Goal: Find specific page/section: Find specific page/section

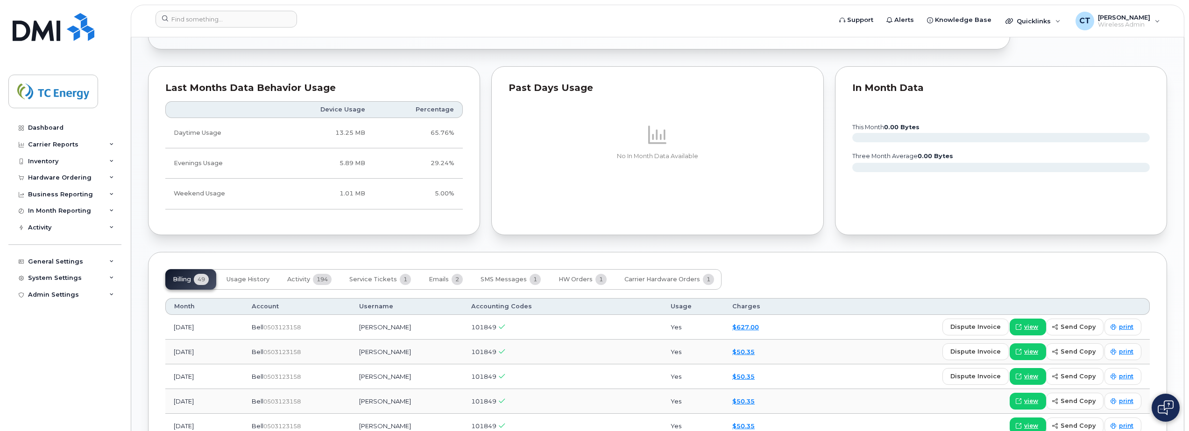
scroll to position [607, 0]
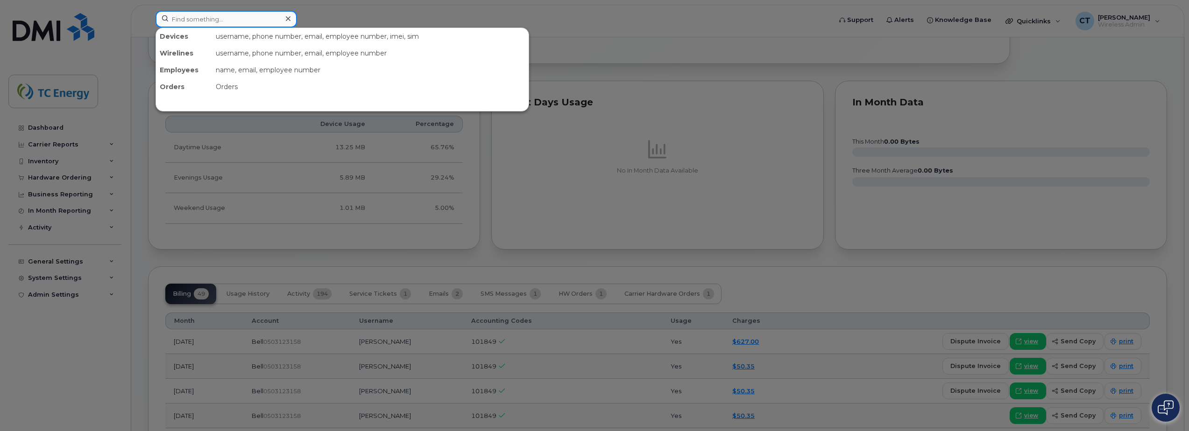
click at [244, 25] on input at bounding box center [225, 19] width 141 height 17
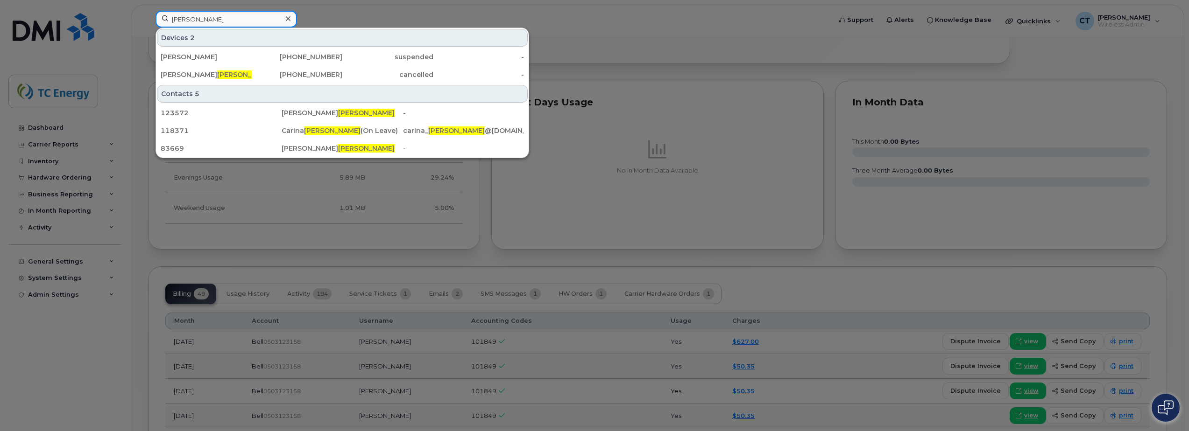
drag, startPoint x: 224, startPoint y: 21, endPoint x: 172, endPoint y: 20, distance: 52.3
click at [172, 20] on input "[PERSON_NAME]" at bounding box center [225, 19] width 141 height 17
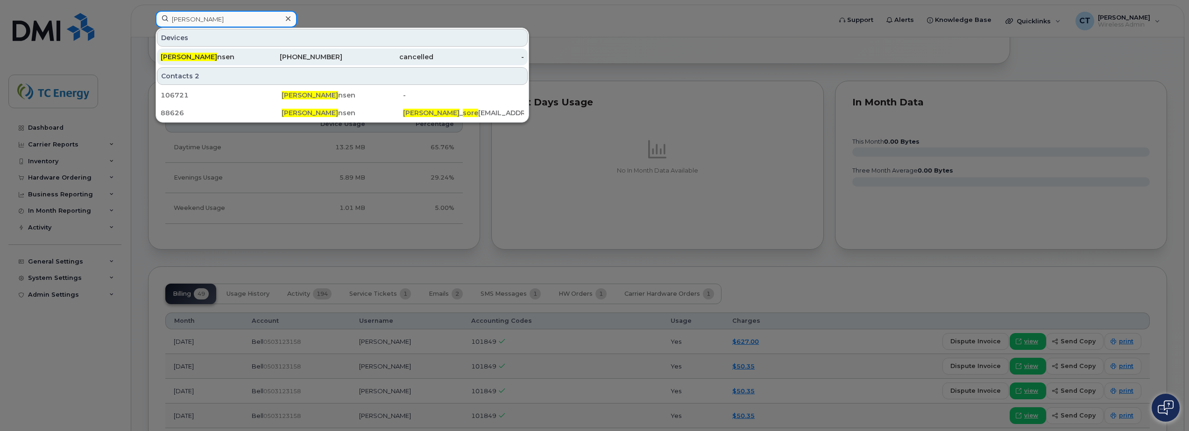
type input "[PERSON_NAME]"
click at [227, 57] on div "[PERSON_NAME] nsen" at bounding box center [206, 56] width 91 height 9
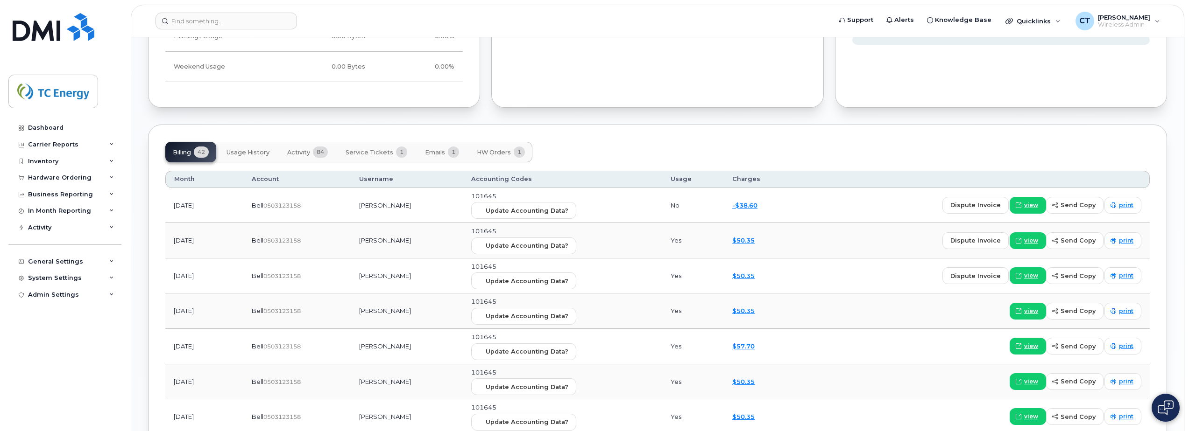
scroll to position [700, 0]
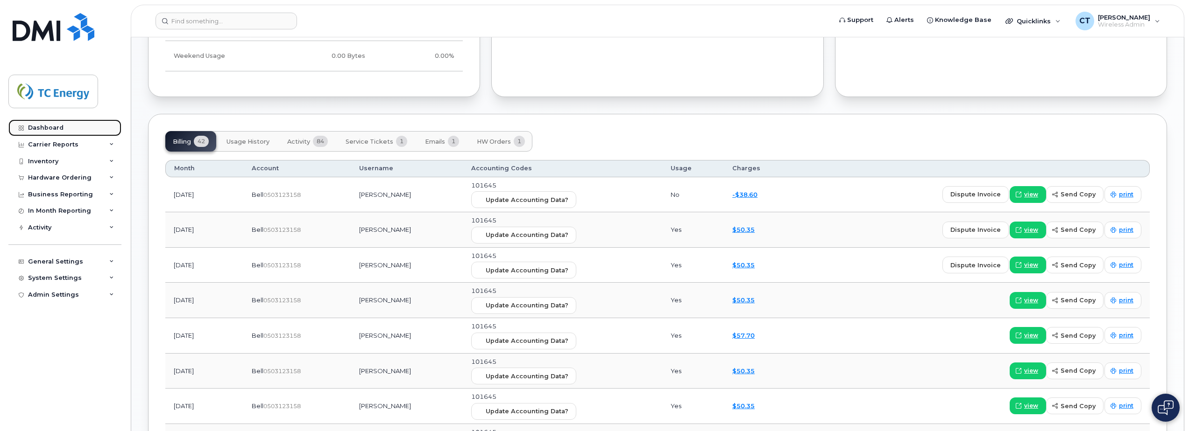
click at [53, 128] on div "Dashboard" at bounding box center [45, 127] width 35 height 7
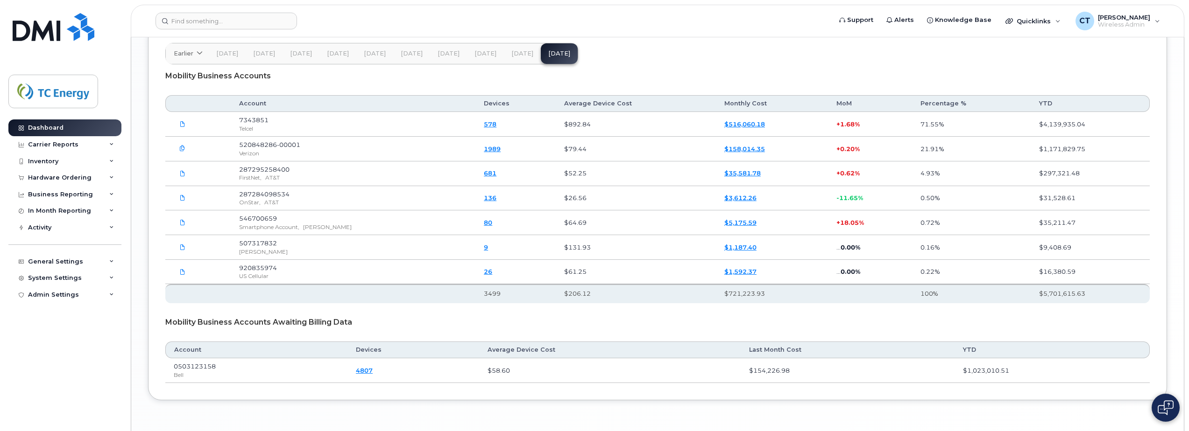
scroll to position [1367, 0]
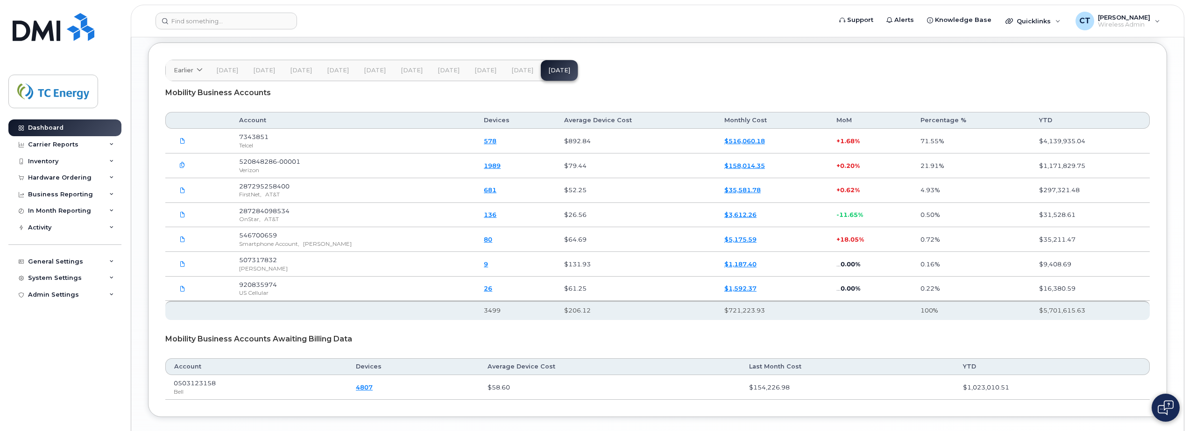
click at [520, 70] on span "Jul 25" at bounding box center [522, 70] width 22 height 7
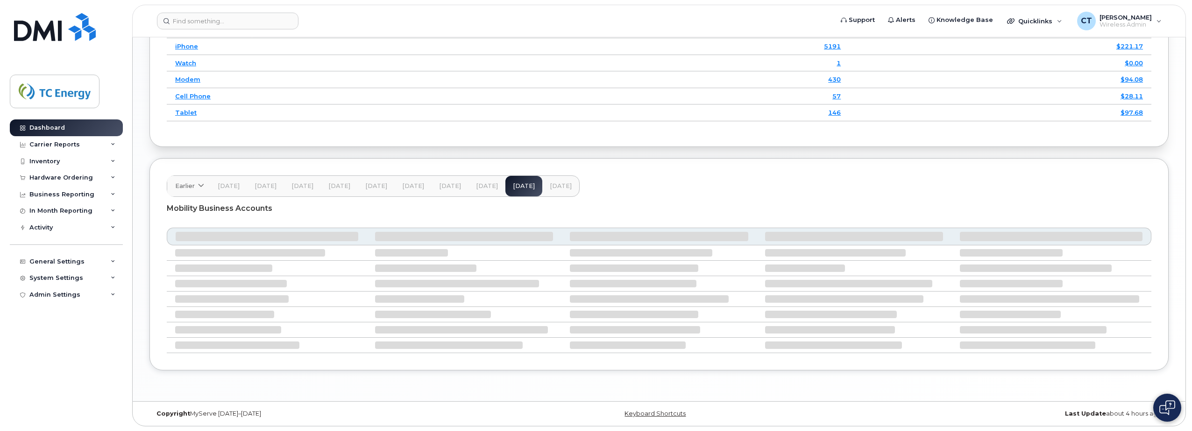
scroll to position [1359, 0]
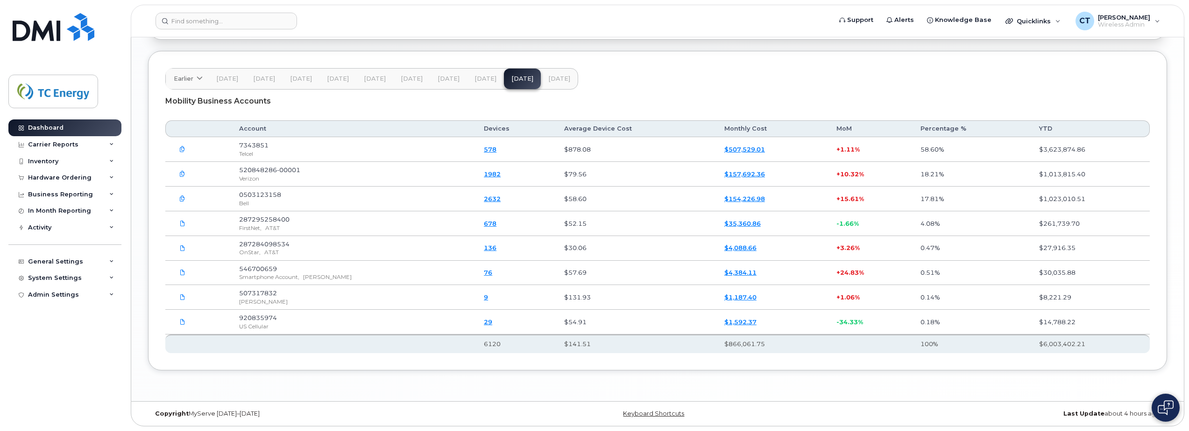
click at [484, 201] on link "2632" at bounding box center [492, 198] width 17 height 7
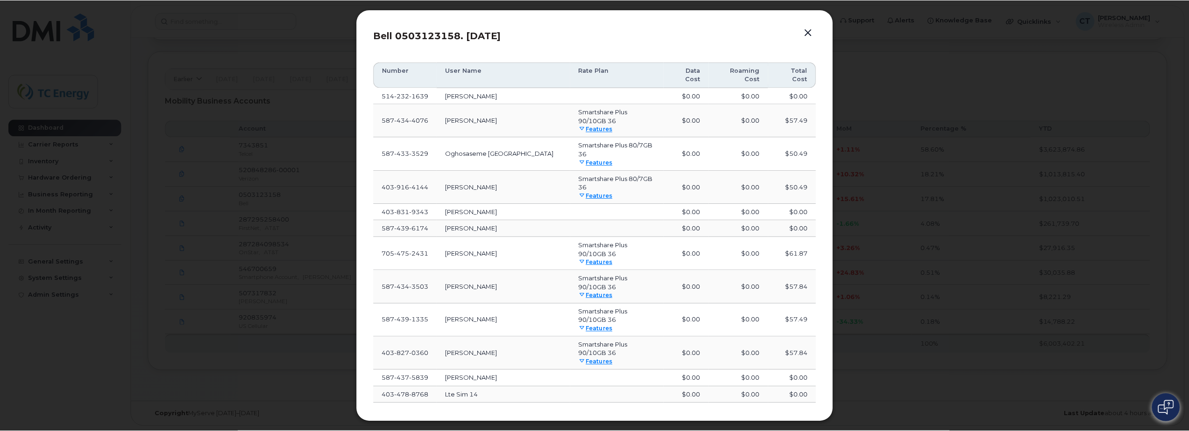
scroll to position [0, 0]
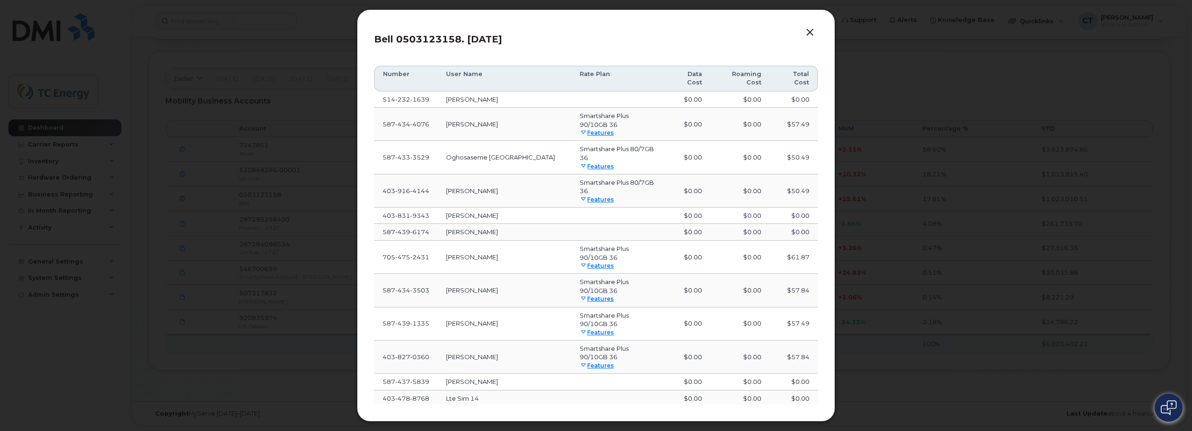
click at [810, 30] on button "button" at bounding box center [810, 32] width 14 height 13
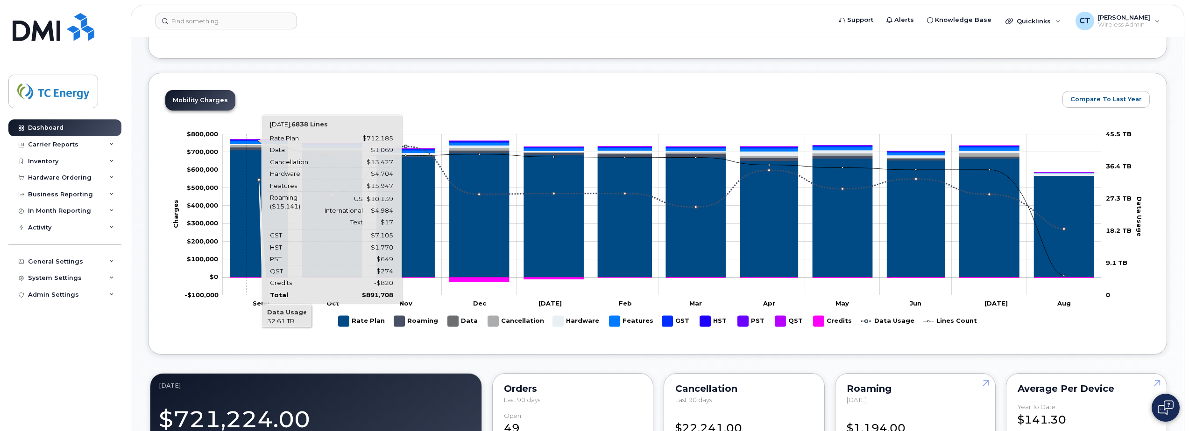
scroll to position [332, 0]
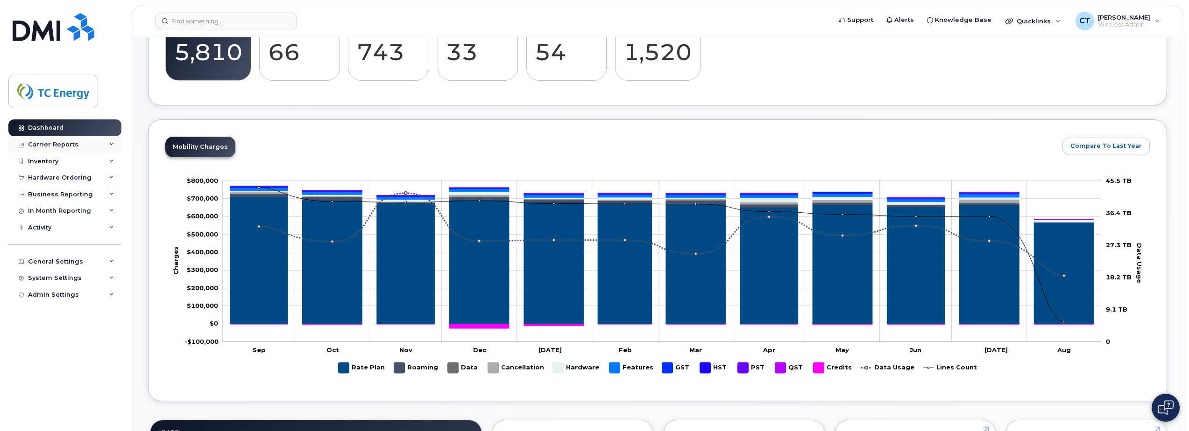
click at [77, 143] on div "Carrier Reports" at bounding box center [64, 144] width 113 height 17
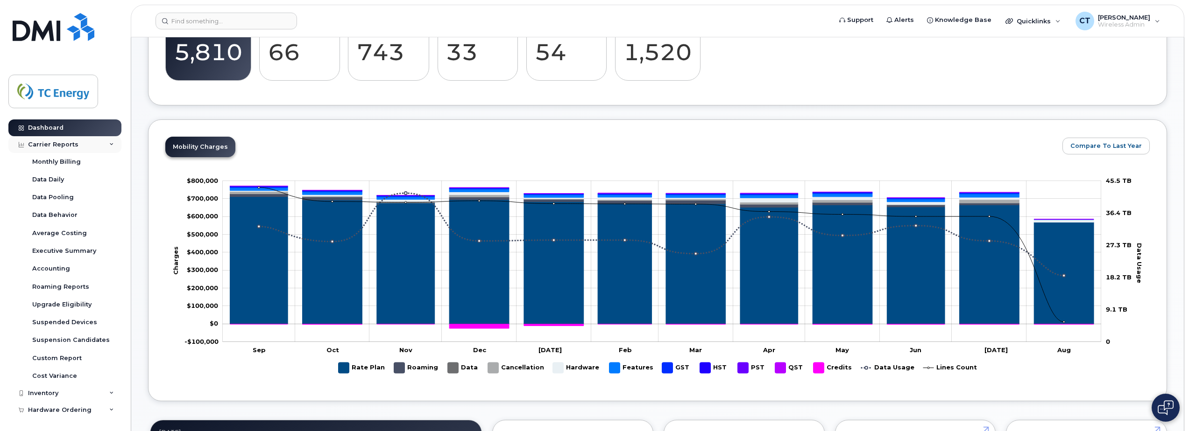
click at [94, 143] on div "Carrier Reports" at bounding box center [64, 144] width 113 height 17
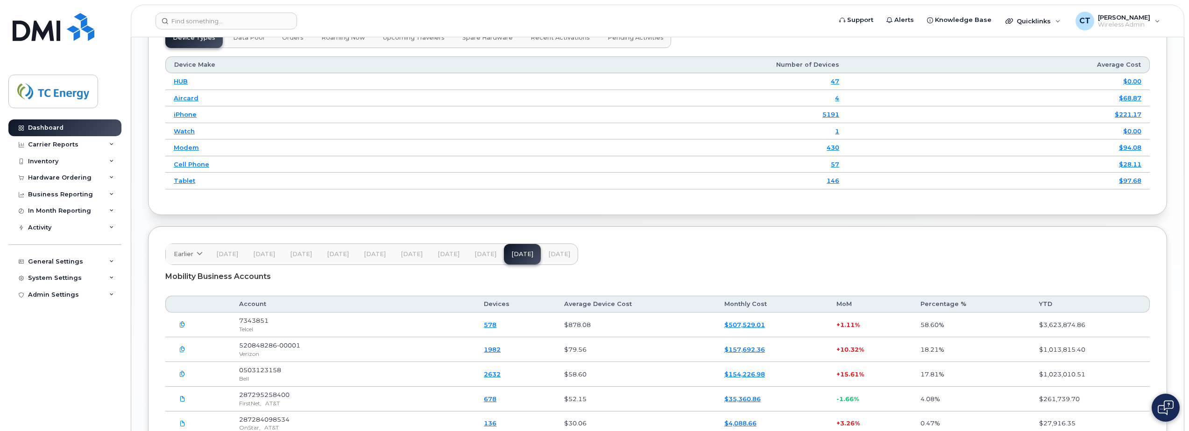
scroll to position [1219, 0]
